Goal: Task Accomplishment & Management: Manage account settings

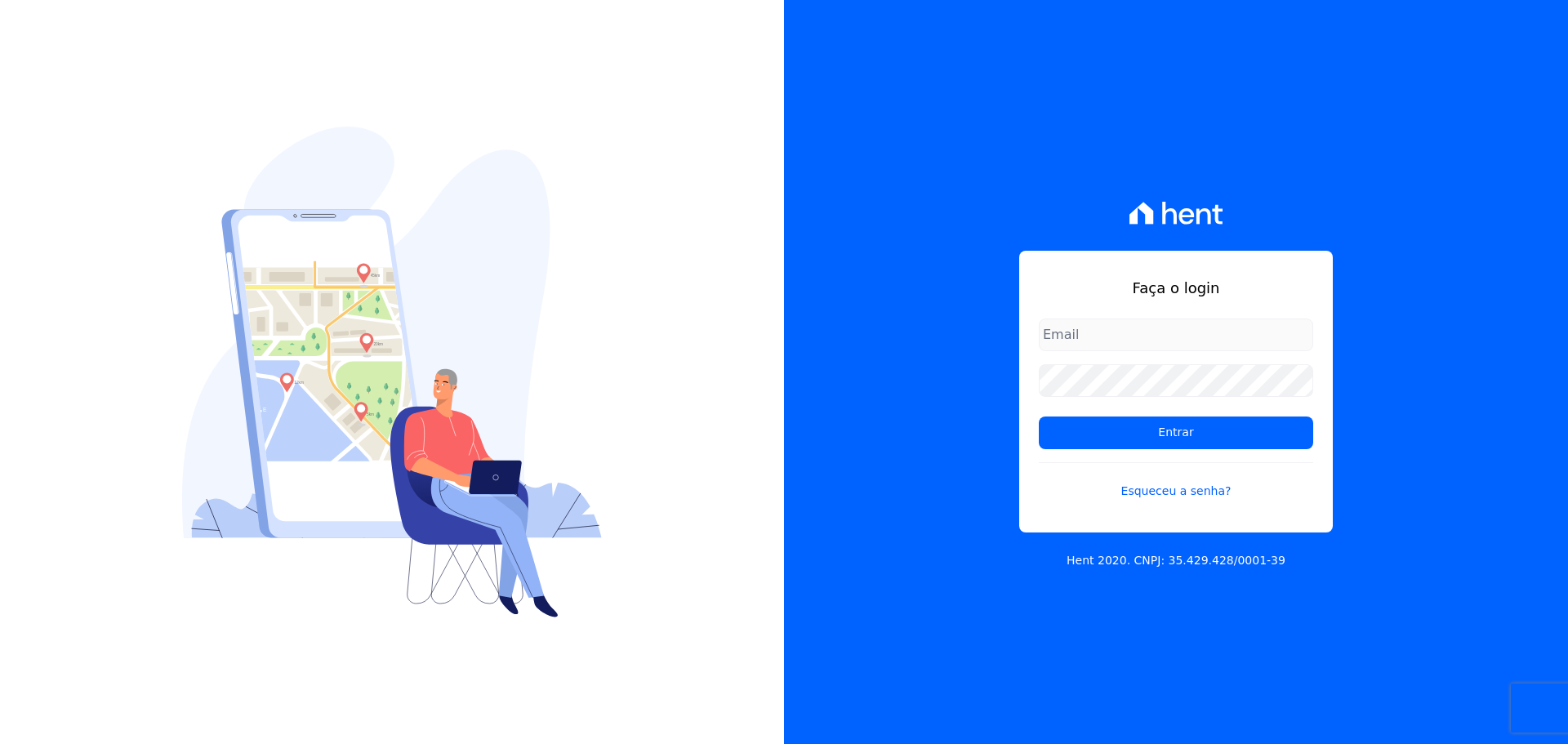
drag, startPoint x: 1113, startPoint y: 335, endPoint x: 1121, endPoint y: 351, distance: 17.9
click at [1113, 335] on input "email" at bounding box center [1176, 334] width 274 height 33
type input "[EMAIL_ADDRESS][DOMAIN_NAME]"
click at [1039, 417] on input "Entrar" at bounding box center [1176, 433] width 274 height 33
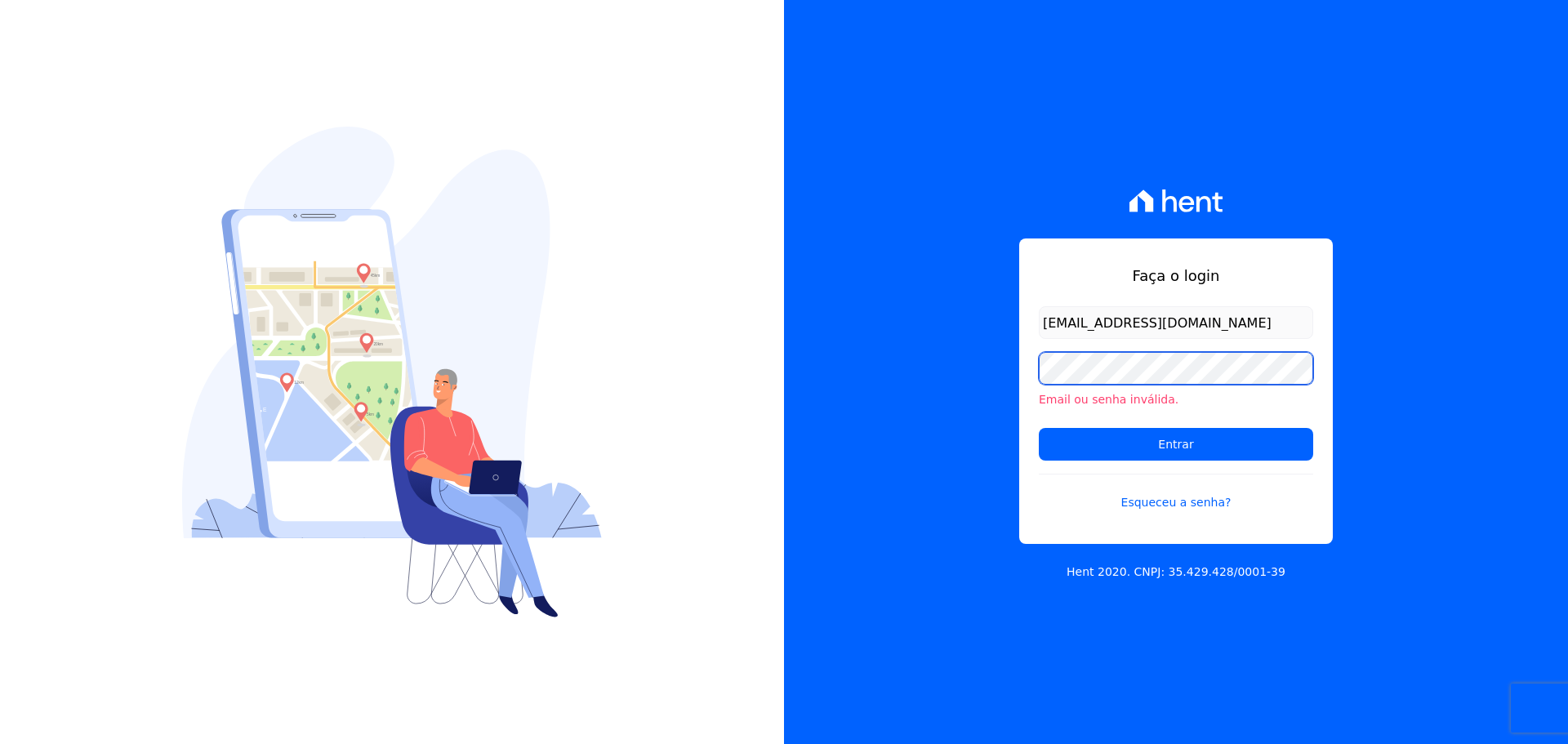
click at [1039, 428] on input "Entrar" at bounding box center [1176, 444] width 274 height 33
click at [1095, 389] on div "Email ou senha inválida." at bounding box center [1176, 380] width 274 height 56
click at [1039, 428] on input "Entrar" at bounding box center [1176, 444] width 274 height 33
click at [997, 683] on div "Faça o login heloisa@sitiodosipes.com.br Email ou senha inválida. Entrar Esquec…" at bounding box center [1176, 372] width 784 height 744
click at [1039, 428] on input "Entrar" at bounding box center [1176, 444] width 274 height 33
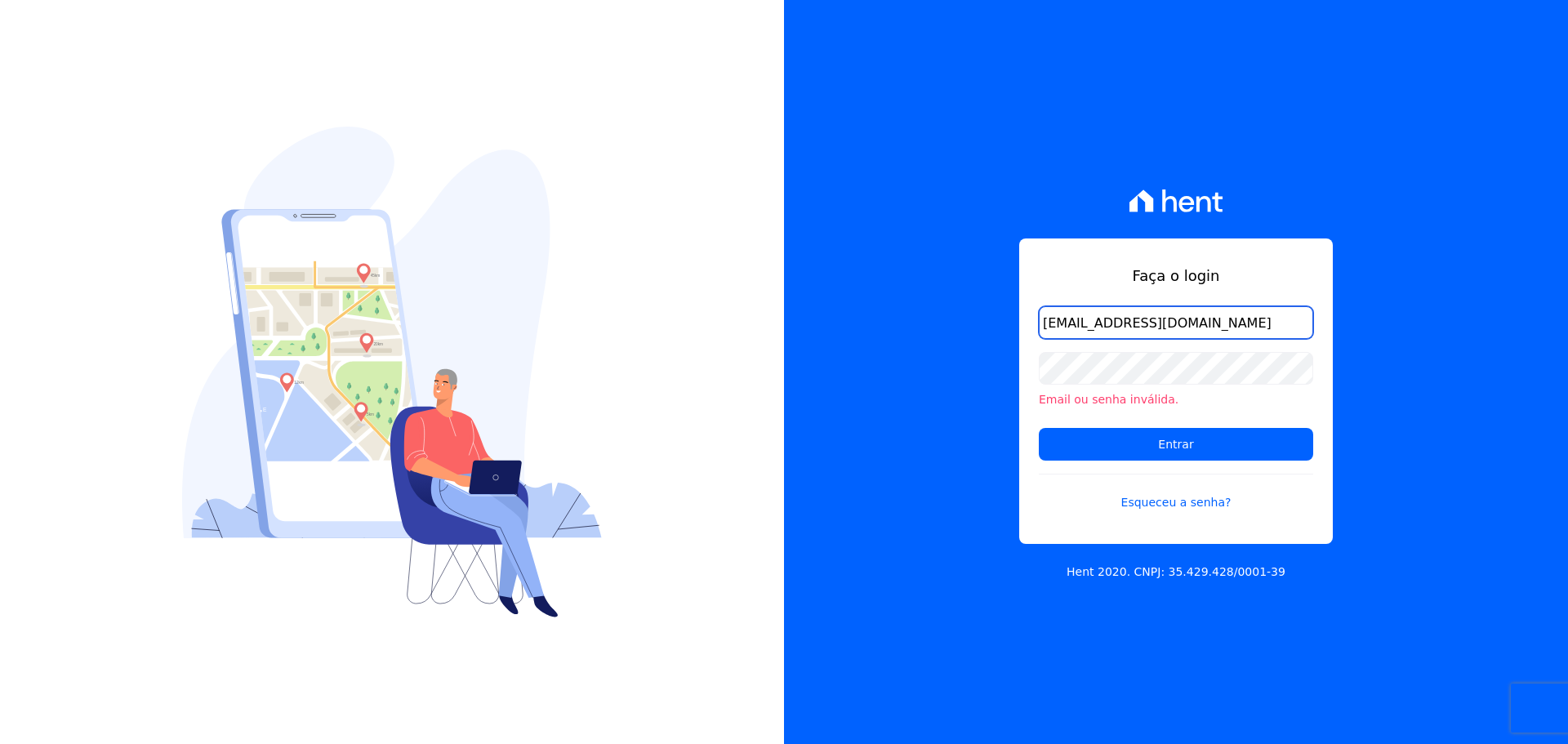
click at [1261, 329] on input "[EMAIL_ADDRESS][DOMAIN_NAME]" at bounding box center [1176, 323] width 274 height 33
click at [1272, 330] on input "[EMAIL_ADDRESS][DOMAIN_NAME]" at bounding box center [1176, 323] width 274 height 33
type input "[EMAIL_ADDRESS][DOMAIN_NAME]"
click at [1039, 428] on input "Entrar" at bounding box center [1176, 444] width 274 height 33
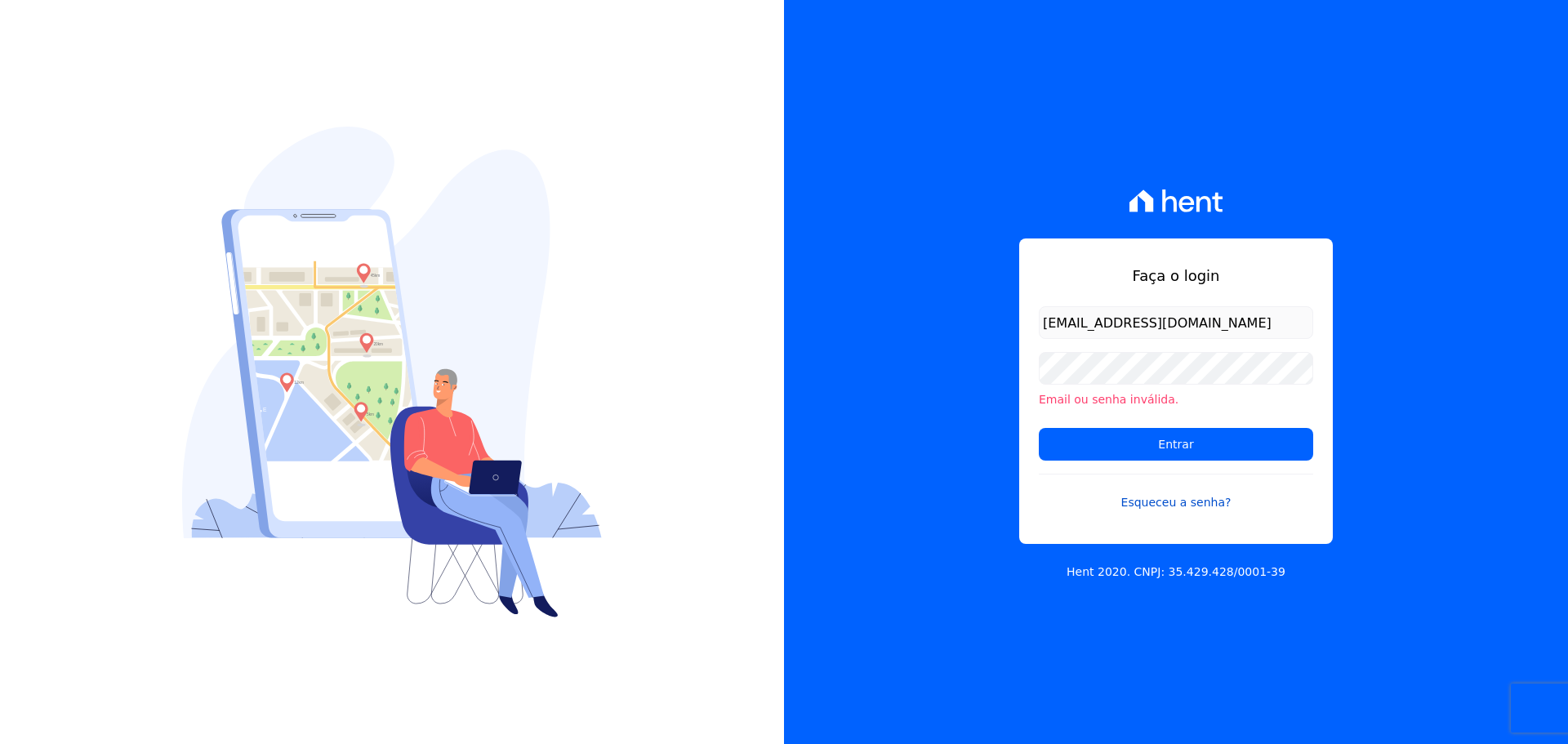
click at [1192, 503] on link "Esqueceu a senha?" at bounding box center [1176, 493] width 274 height 38
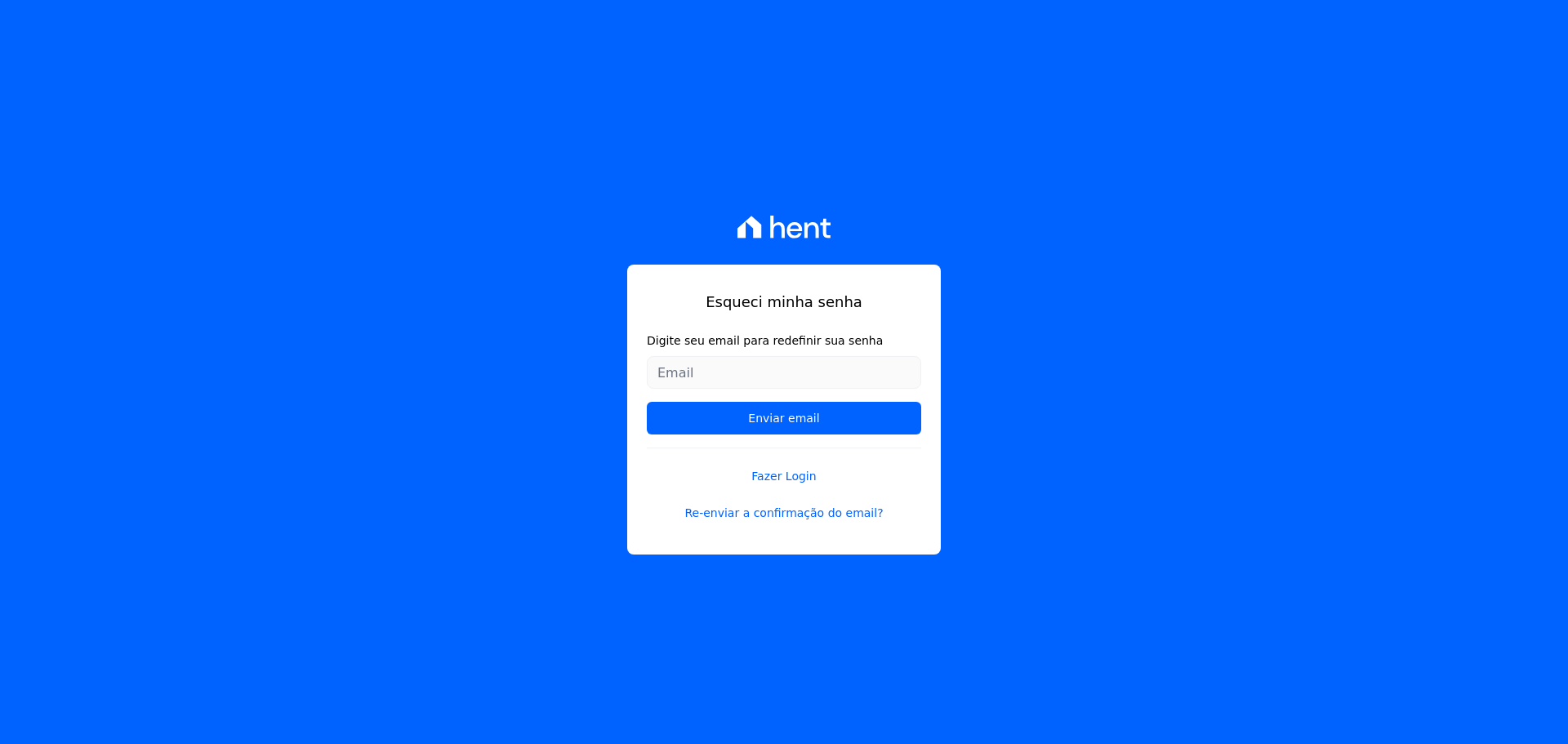
click at [812, 366] on input "Digite seu email para redefinir sua senha" at bounding box center [784, 372] width 274 height 33
type input "[EMAIL_ADDRESS][DOMAIN_NAME]"
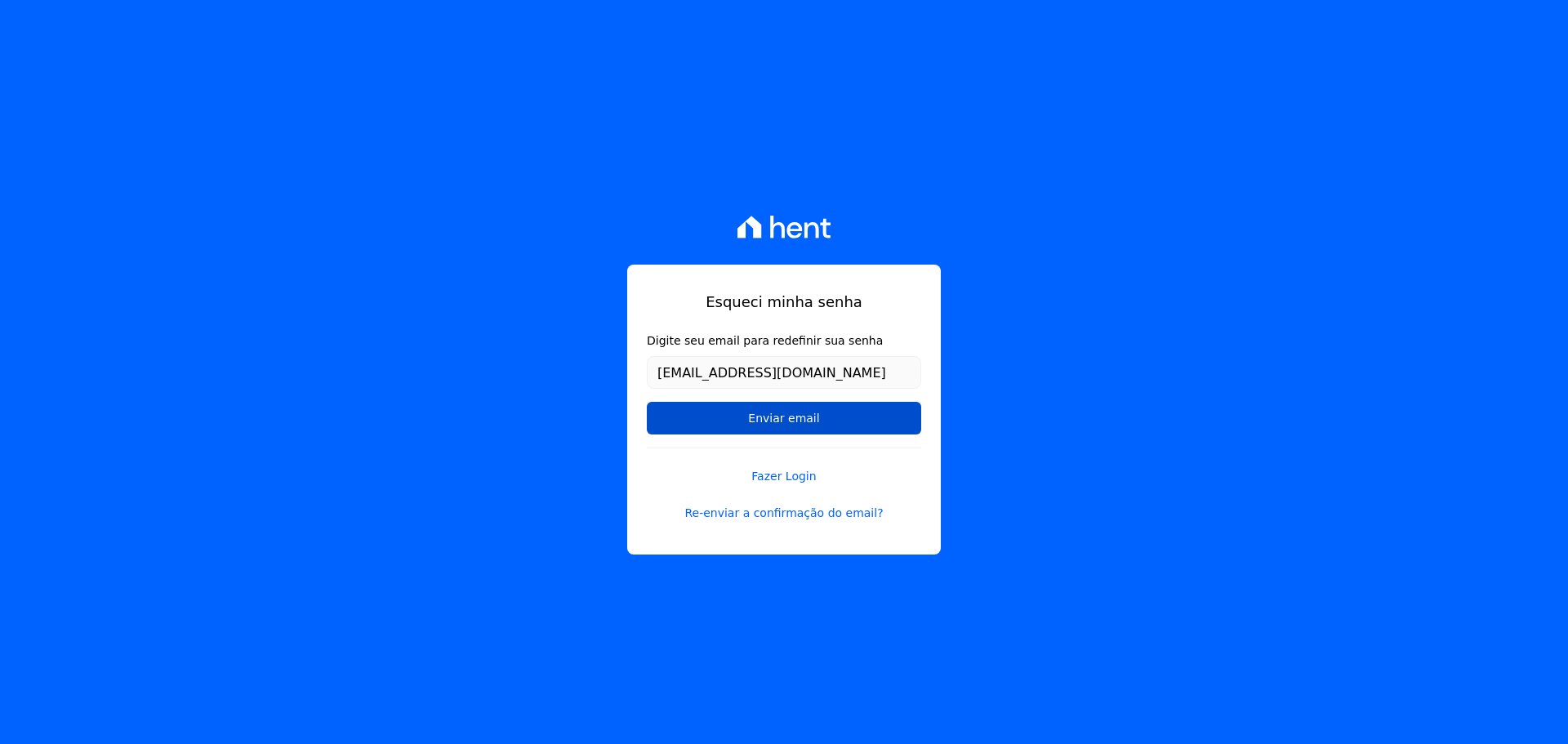
click at [804, 419] on input "Enviar email" at bounding box center [784, 418] width 274 height 33
click at [800, 425] on input "Enviar email" at bounding box center [784, 418] width 274 height 33
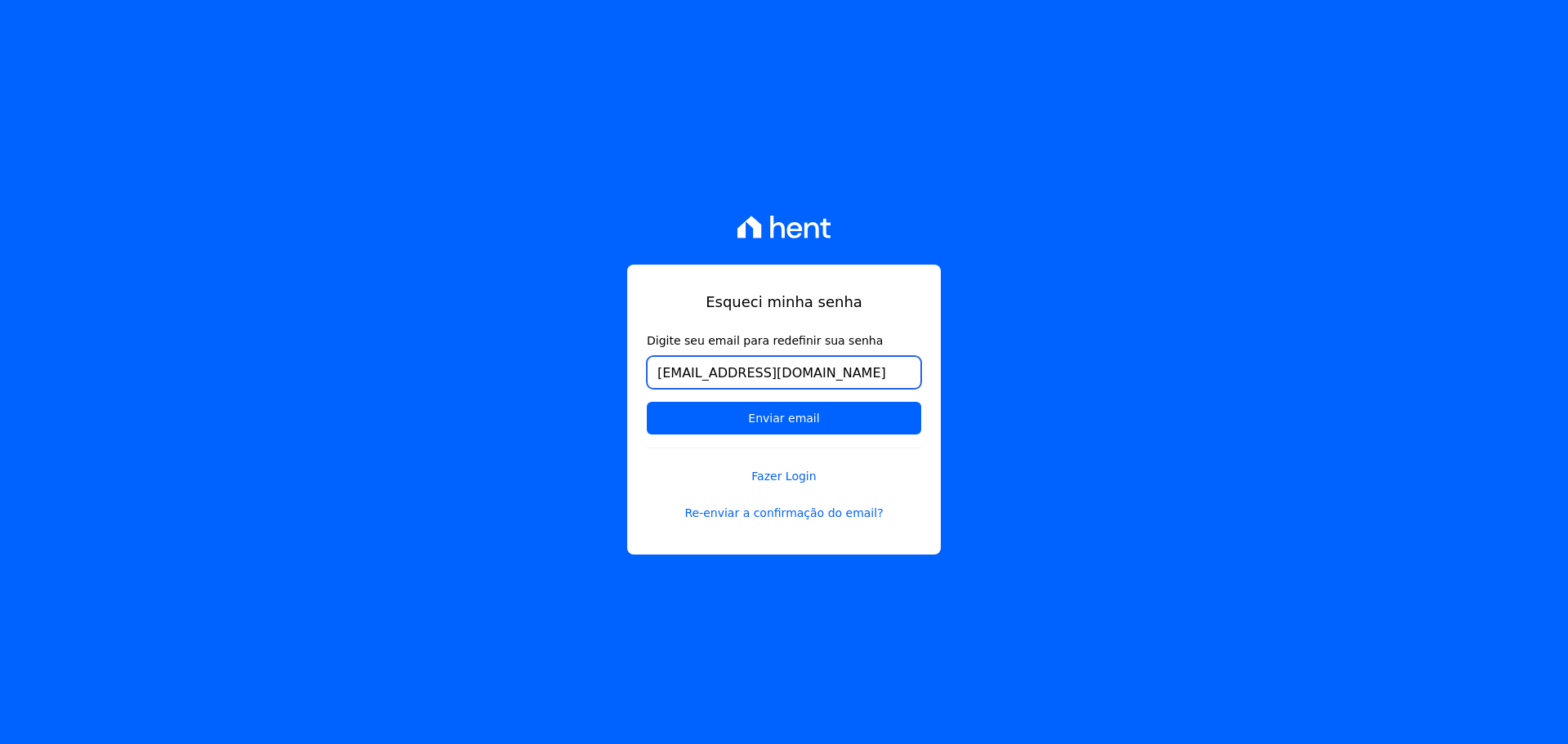
drag, startPoint x: 820, startPoint y: 372, endPoint x: 428, endPoint y: 375, distance: 392.0
click at [429, 387] on div "Esqueci minha senha Digite seu email para redefinir sua senha heloisa@ippesurba…" at bounding box center [784, 372] width 1568 height 744
type input "heloisa@sitiodosipes.com.br"
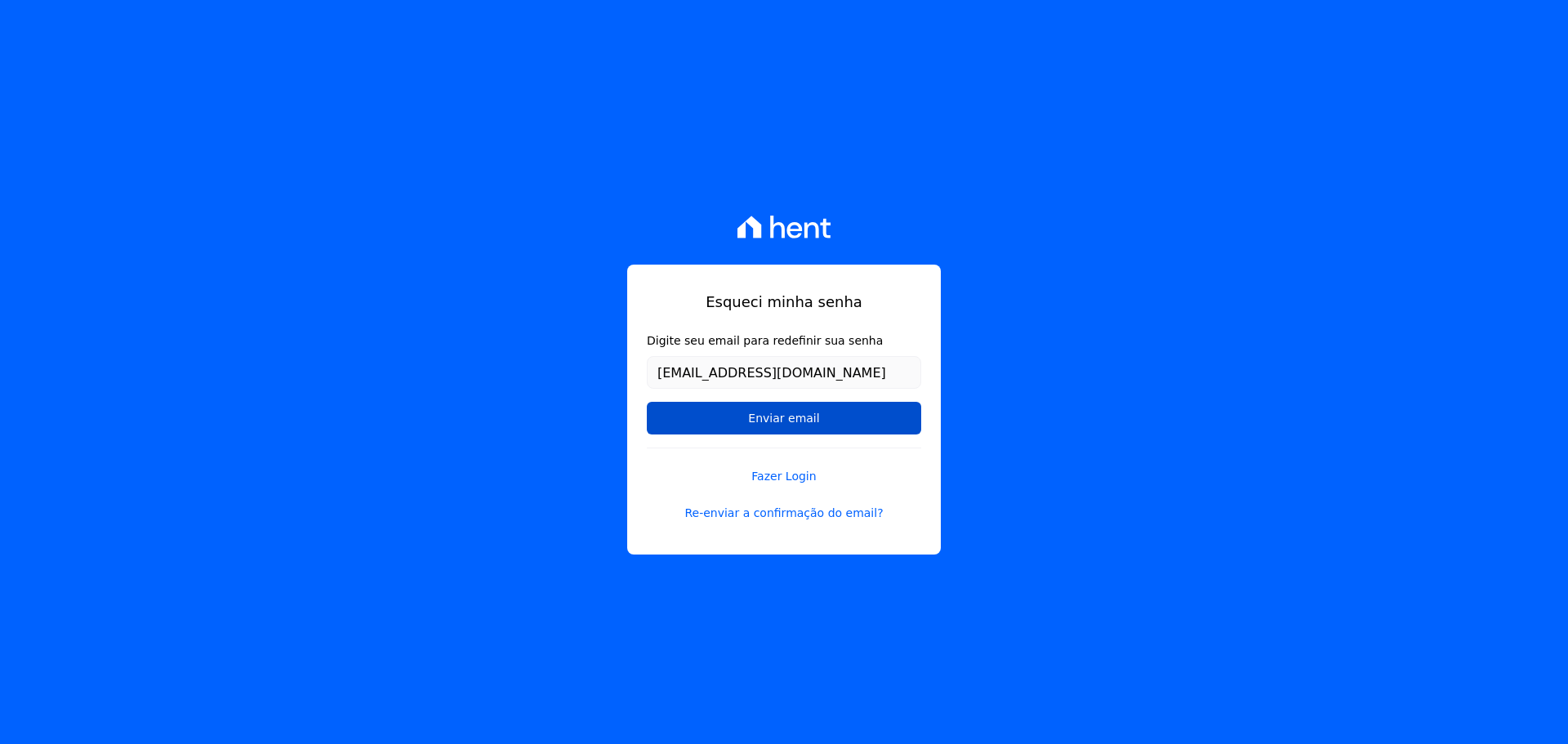
click at [795, 410] on input "Enviar email" at bounding box center [784, 418] width 274 height 33
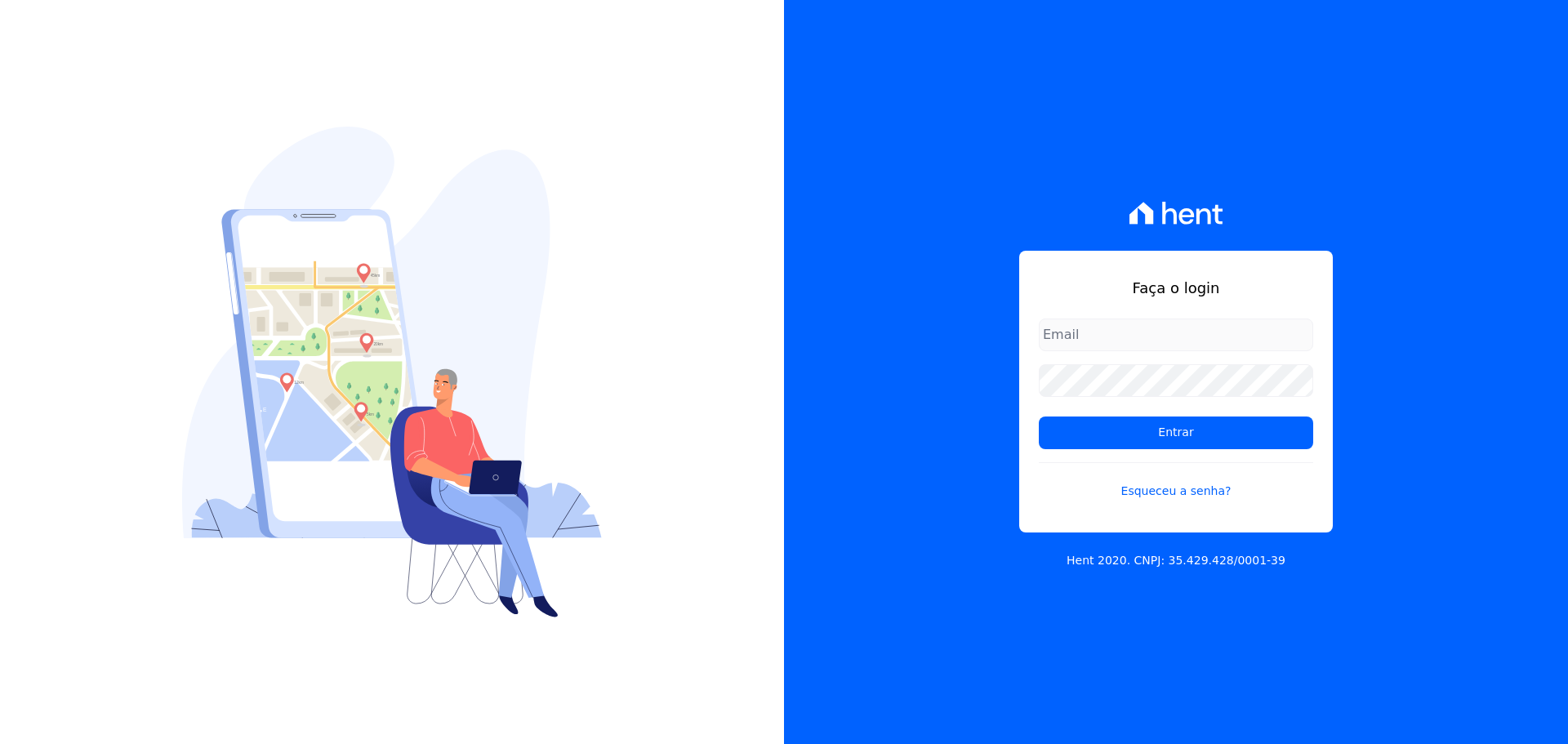
click at [806, 421] on div "Faça o login Entrar Esqueceu a senha? Hent 2020. CNPJ: 35.429.428/0001-39" at bounding box center [1176, 372] width 784 height 744
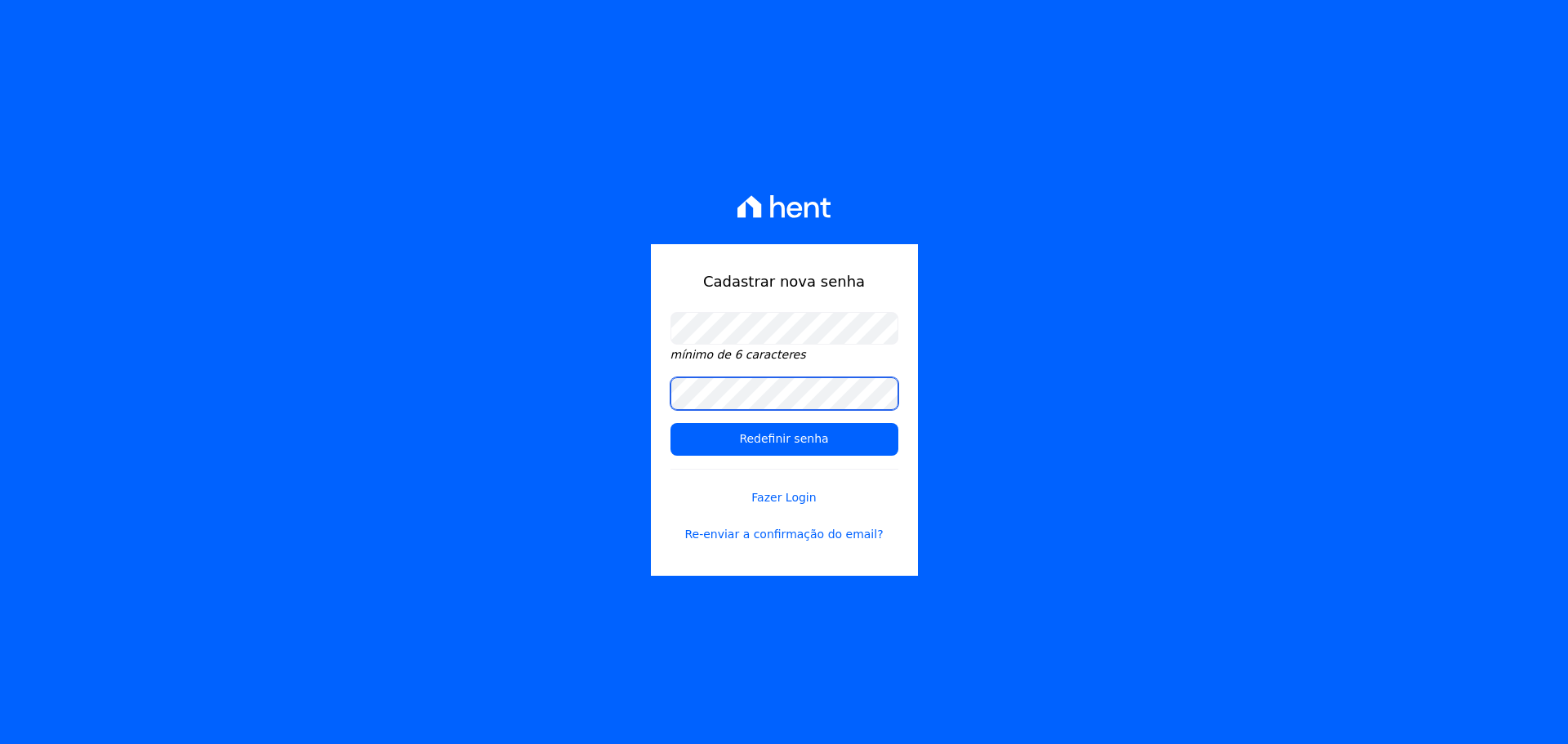
click at [670, 423] on input "Redefinir senha" at bounding box center [784, 439] width 228 height 33
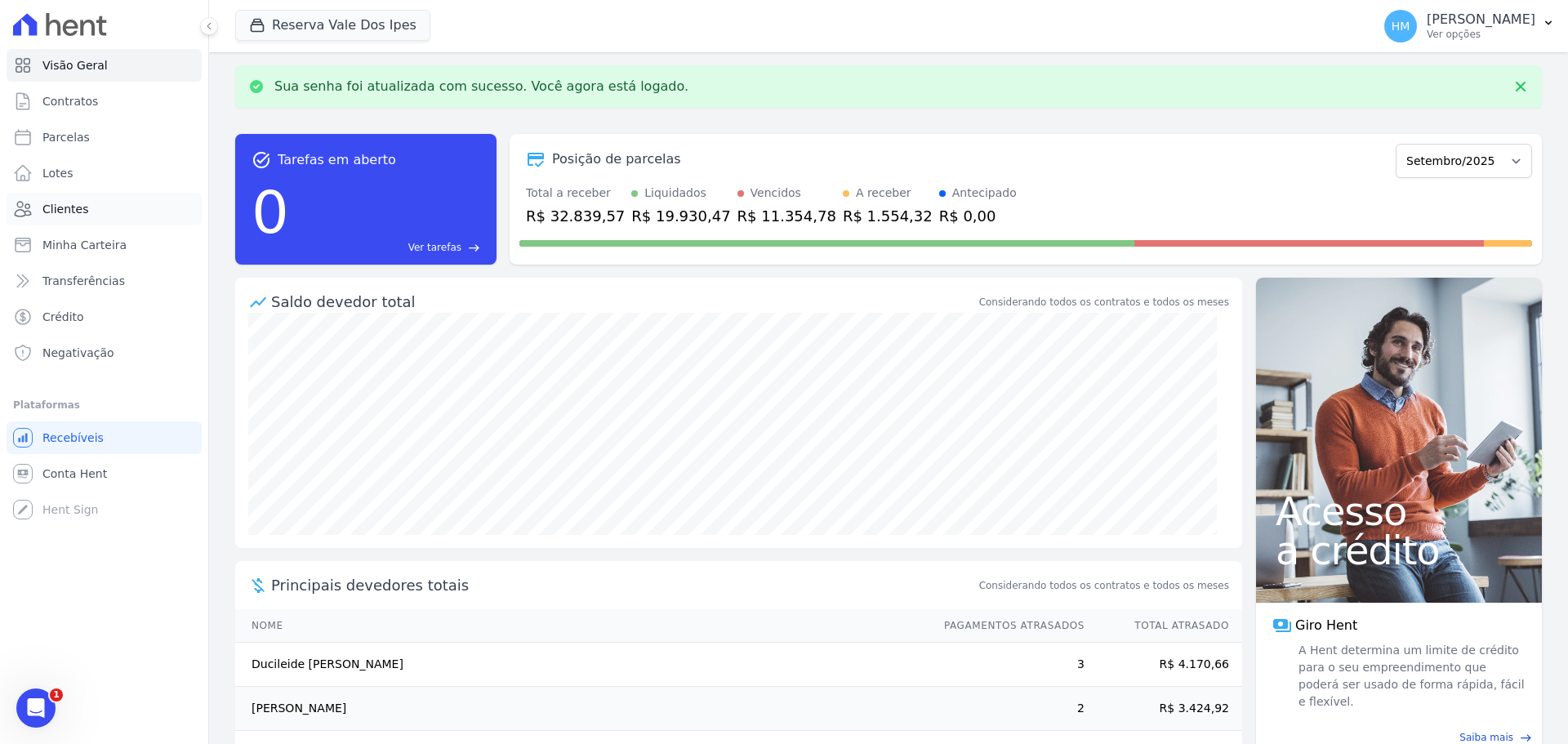
click at [98, 200] on link "Clientes" at bounding box center [104, 209] width 195 height 33
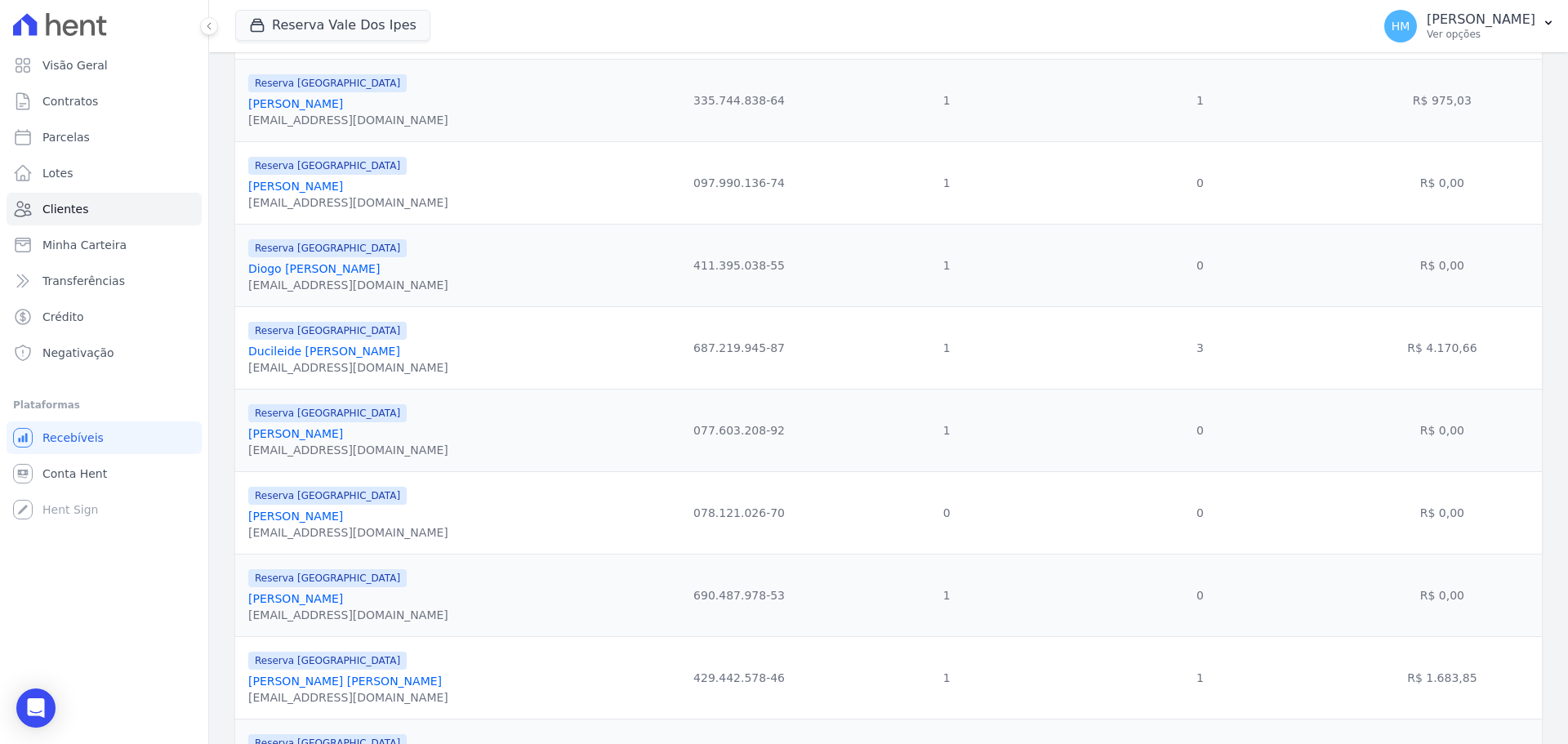
scroll to position [490, 0]
click at [289, 271] on link "Elias Pitelli" at bounding box center [296, 270] width 95 height 13
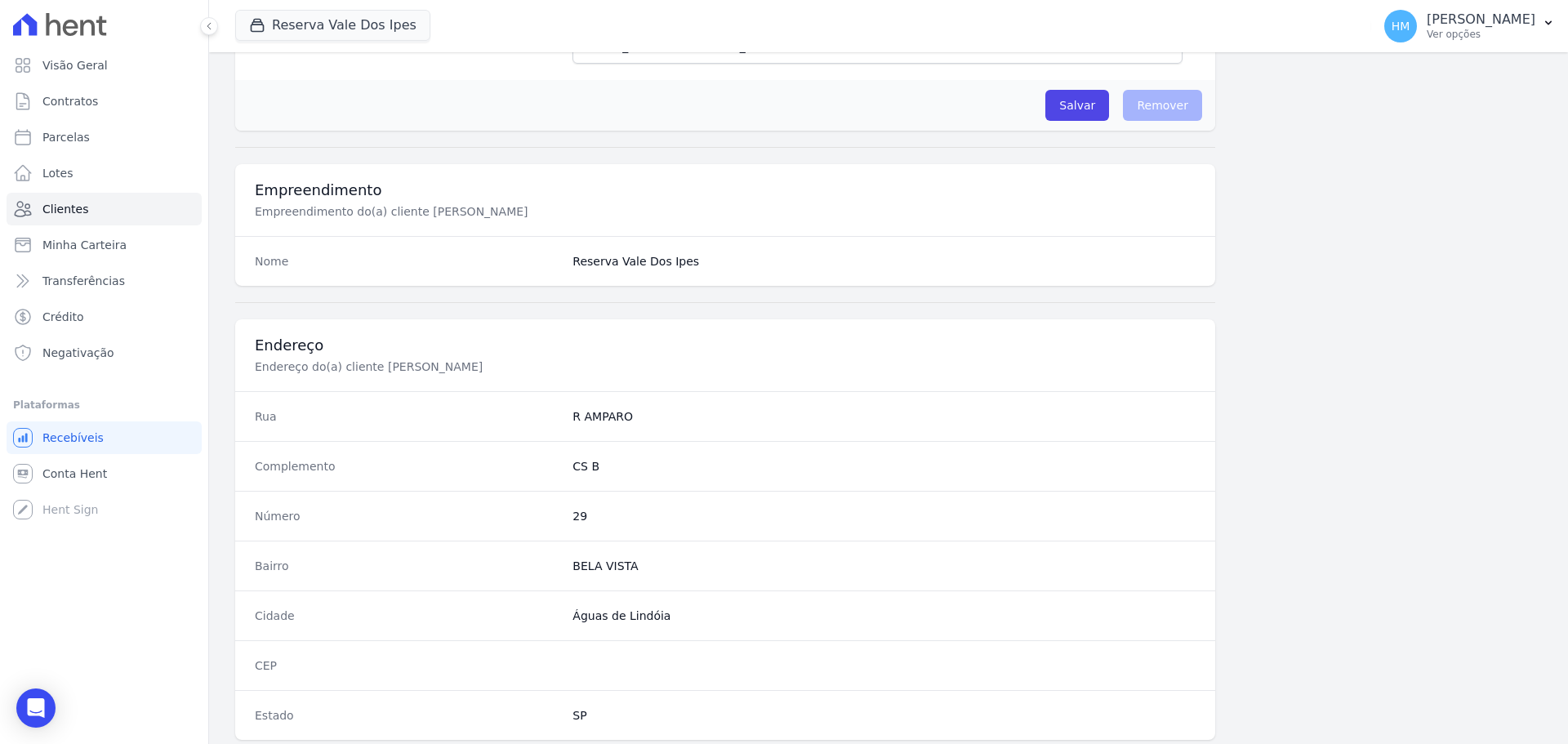
scroll to position [784, 0]
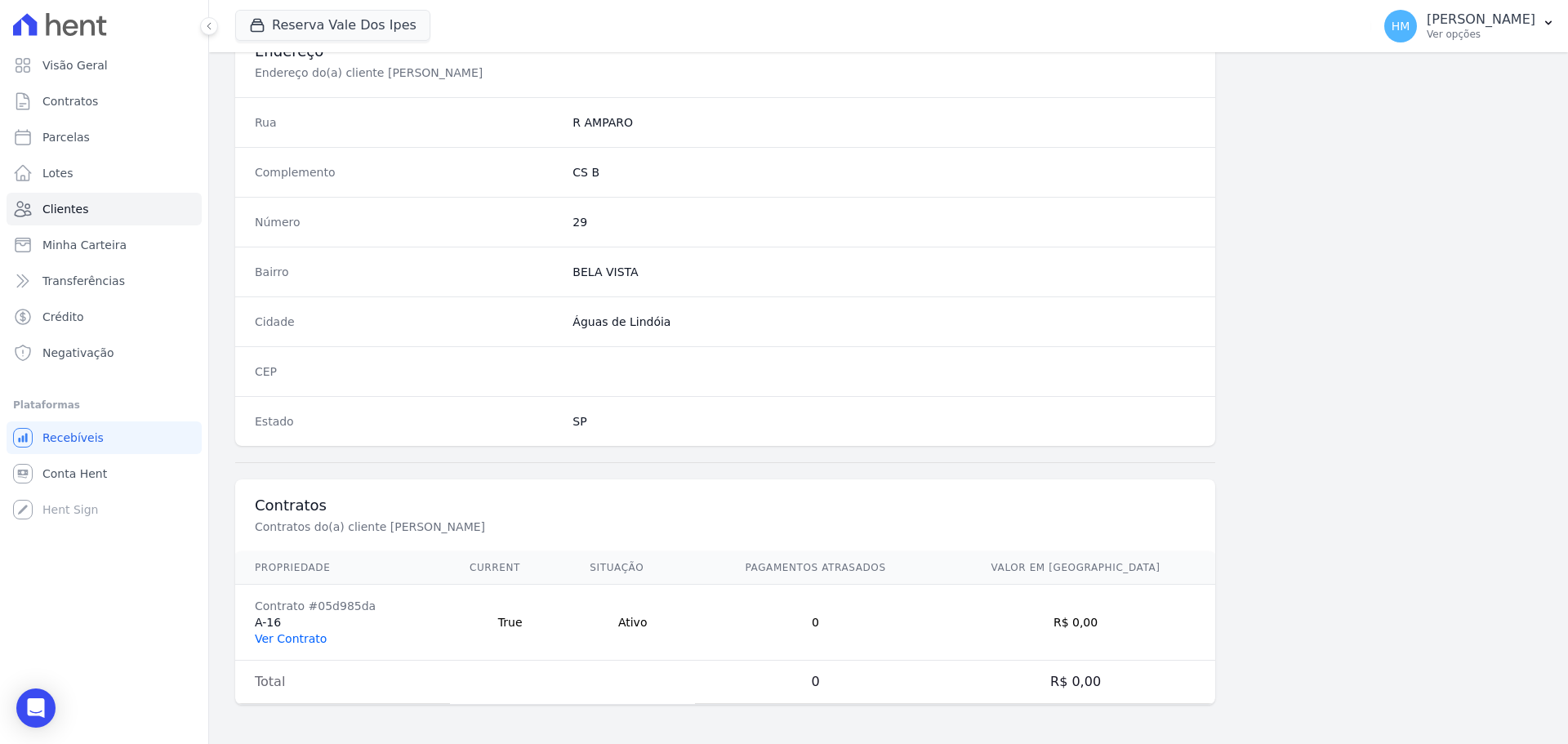
click at [291, 632] on link "Ver Contrato" at bounding box center [291, 638] width 72 height 13
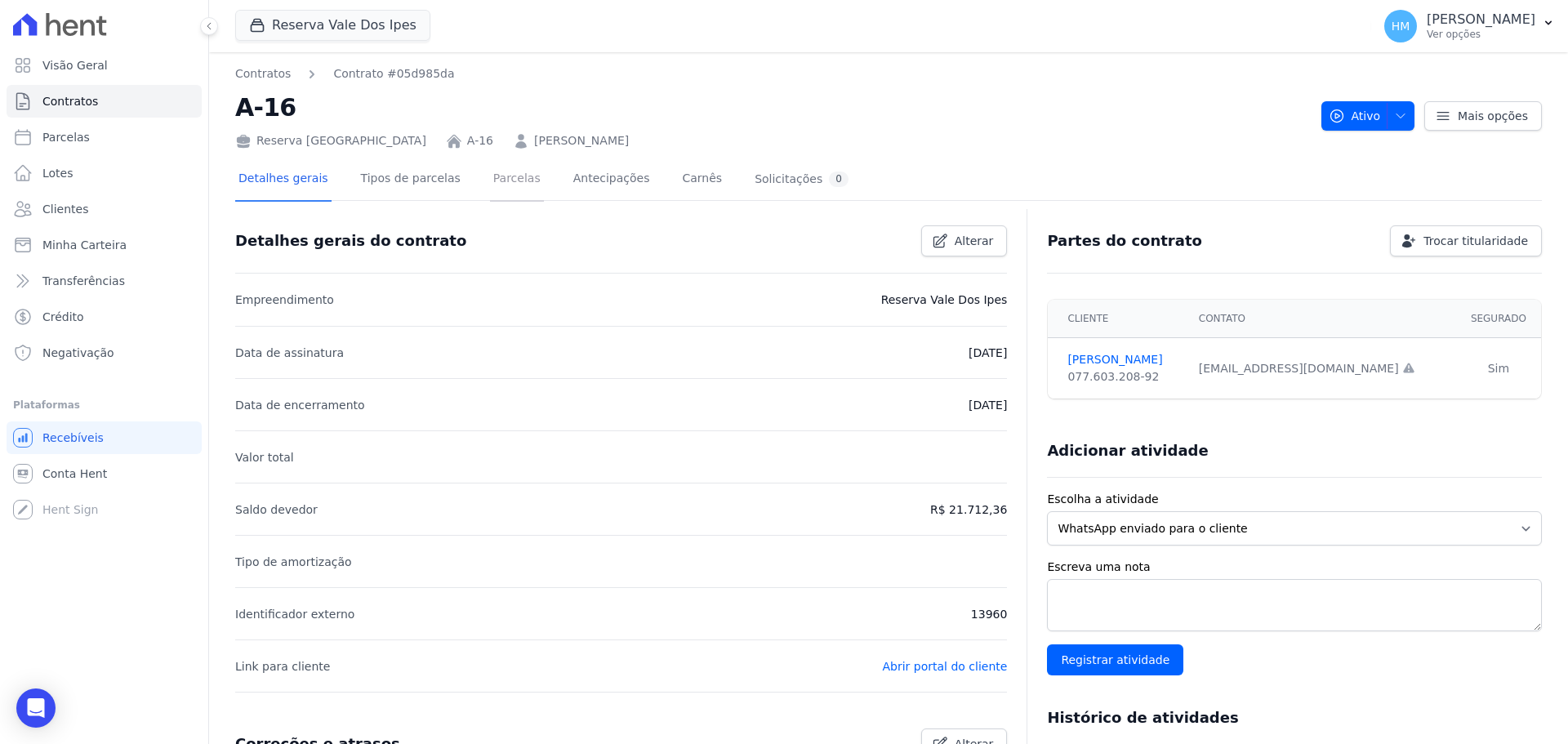
click at [504, 180] on link "Parcelas" at bounding box center [517, 180] width 54 height 43
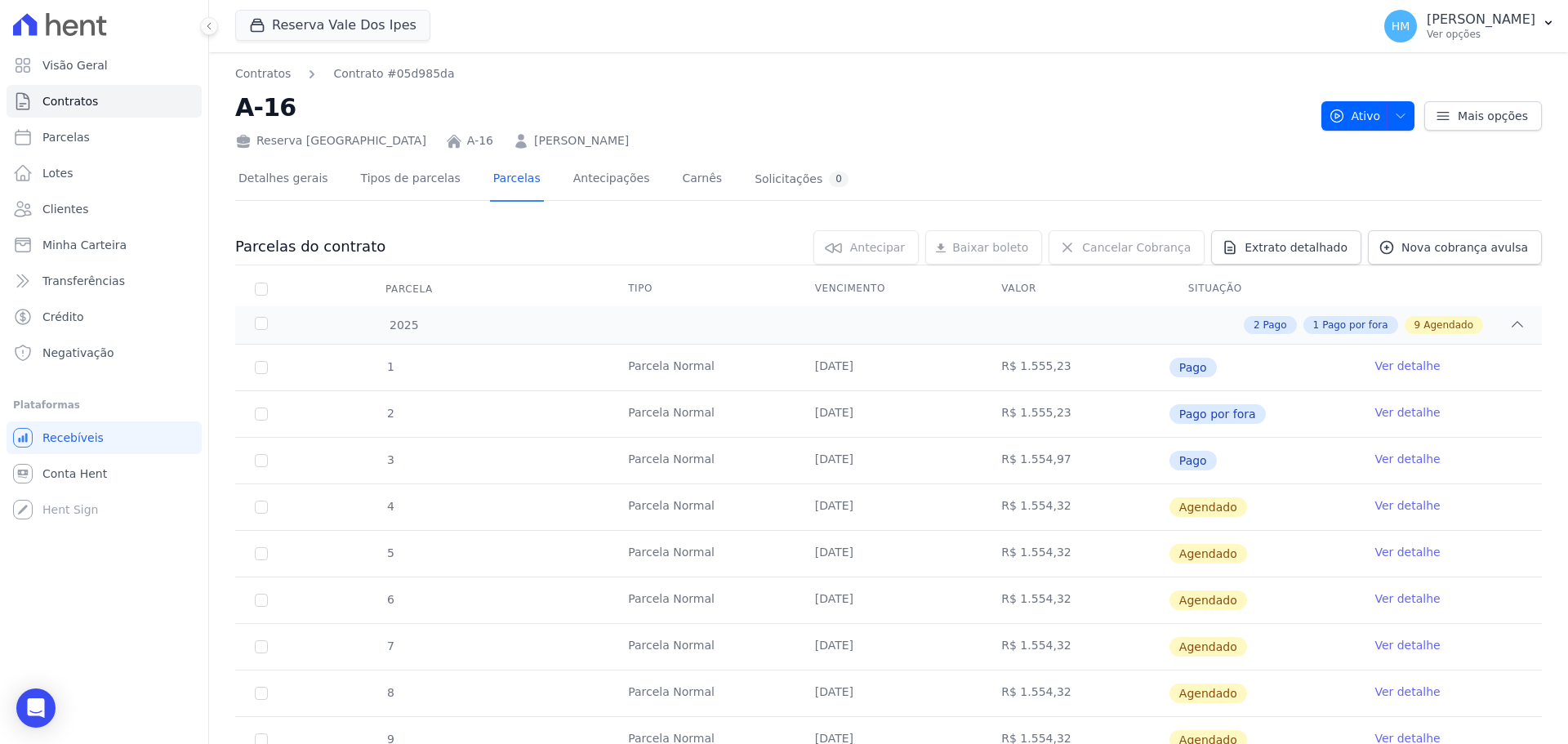
click at [1406, 412] on link "Ver detalhe" at bounding box center [1407, 412] width 65 height 16
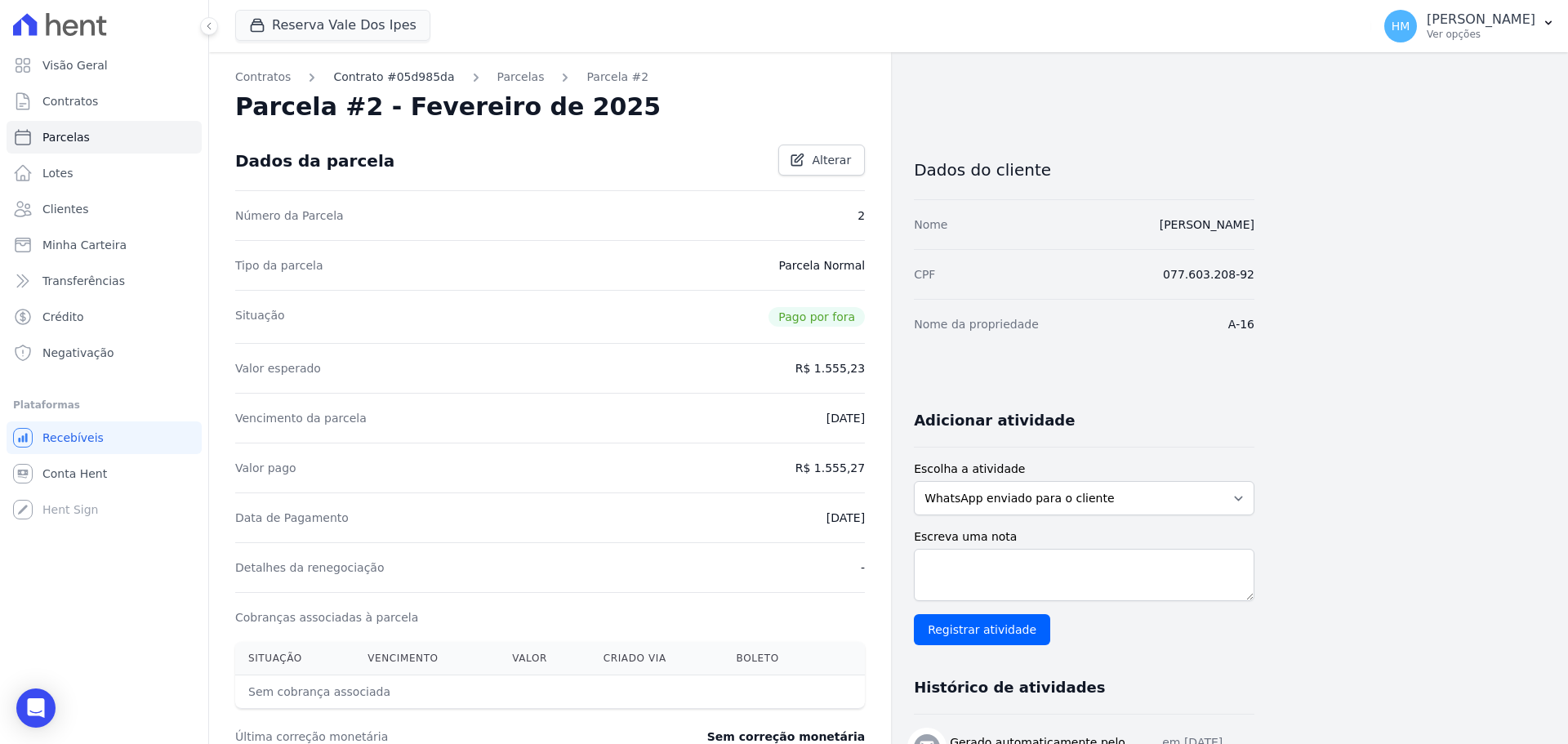
click at [367, 80] on link "Contrato #05d985da" at bounding box center [393, 77] width 121 height 17
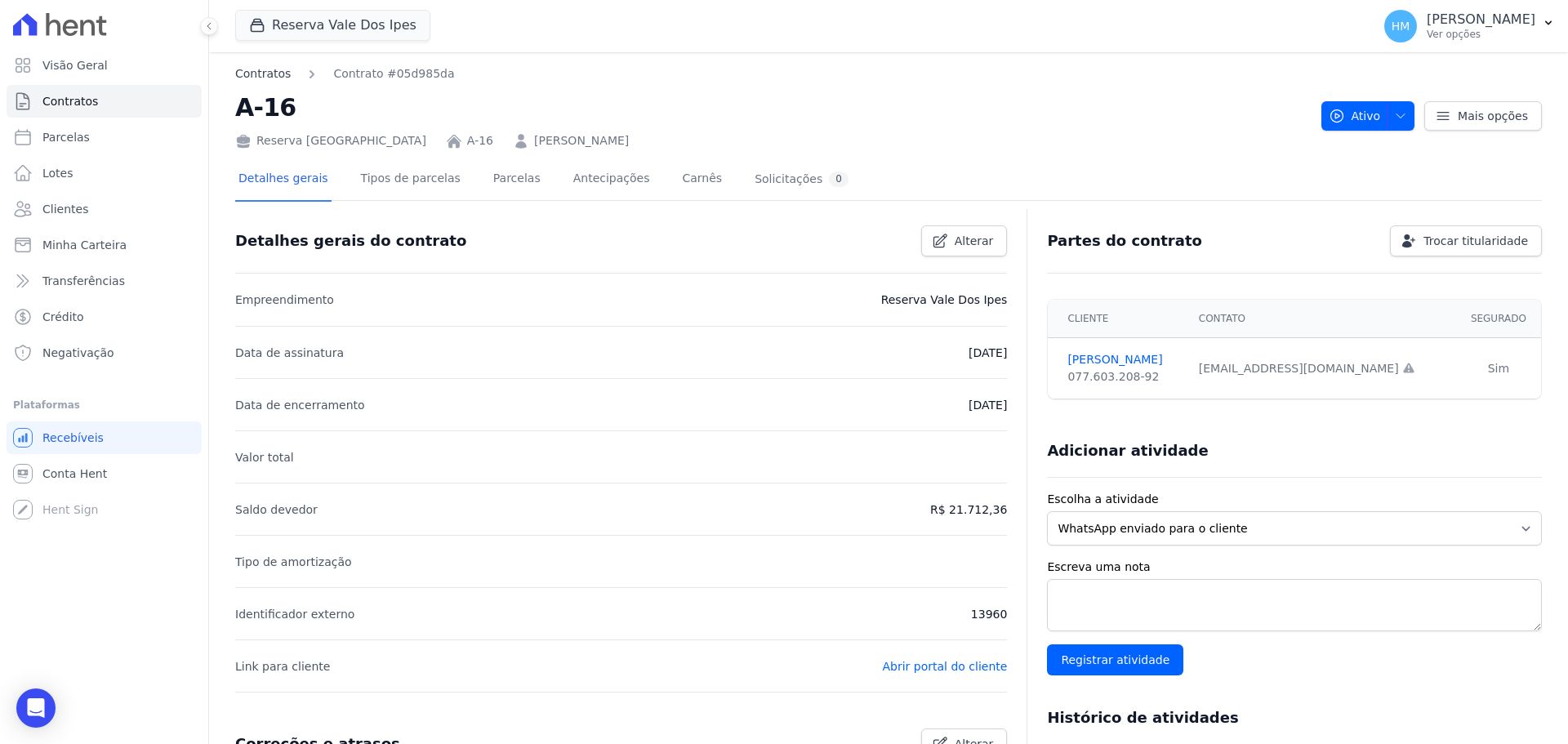
click at [267, 76] on link "Contratos" at bounding box center [263, 73] width 55 height 17
click at [400, 188] on link "Tipos de parcelas" at bounding box center [410, 180] width 106 height 43
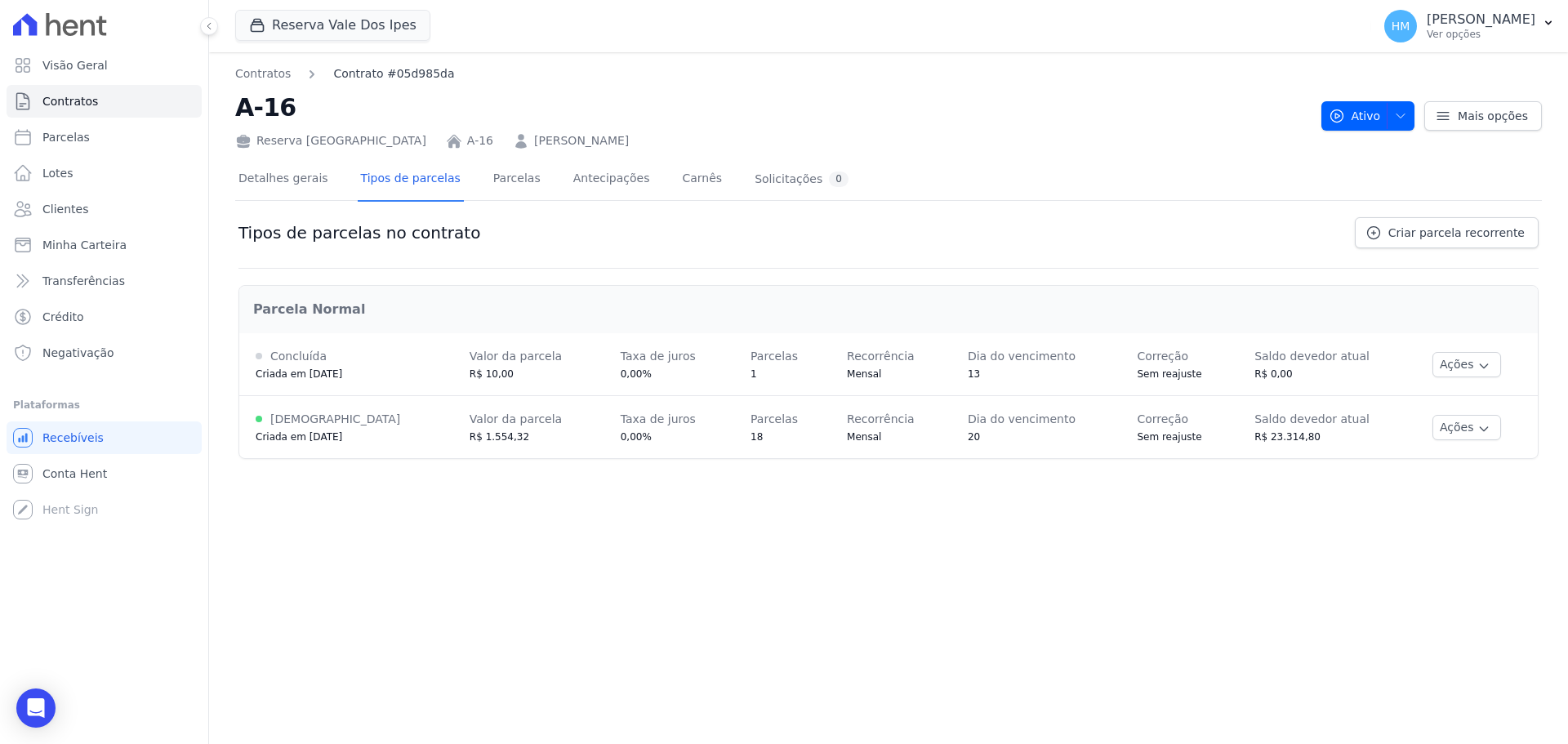
drag, startPoint x: 350, startPoint y: 140, endPoint x: 346, endPoint y: 79, distance: 61.1
click at [351, 140] on div "Reserva Vale dos Ipes" at bounding box center [331, 140] width 191 height 17
